Goal: Navigation & Orientation: Go to known website

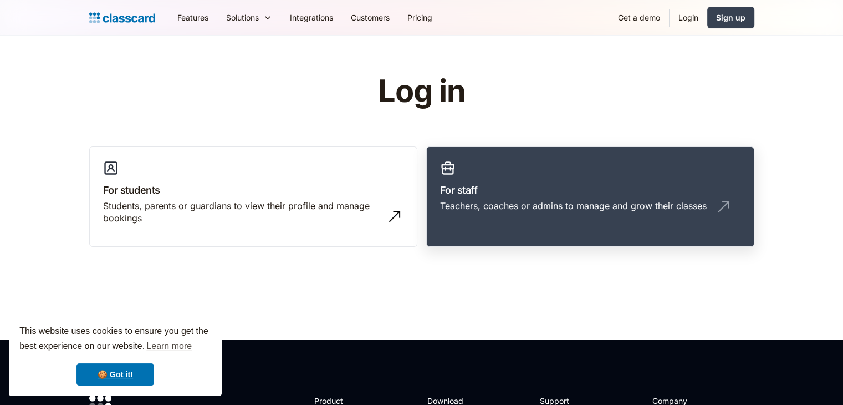
click at [531, 182] on h3 "For staff" at bounding box center [590, 189] width 301 height 15
click at [699, 190] on h3 "For staff" at bounding box center [590, 189] width 301 height 15
